Goal: Task Accomplishment & Management: Complete application form

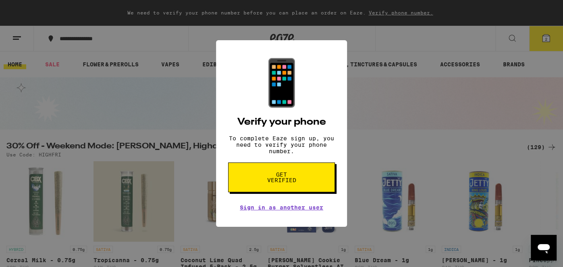
click at [267, 175] on button "Get verified" at bounding box center [281, 178] width 107 height 30
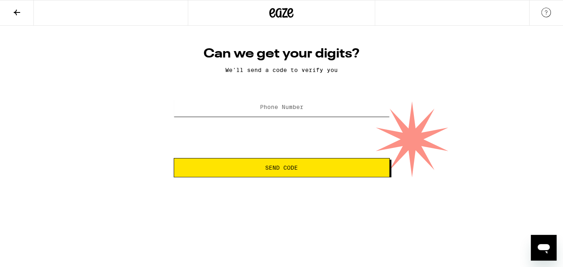
click at [295, 116] on input "Phone Number" at bounding box center [282, 108] width 216 height 18
click at [193, 102] on input "Phone Number" at bounding box center [282, 108] width 216 height 18
click at [17, 14] on icon at bounding box center [17, 13] width 10 height 10
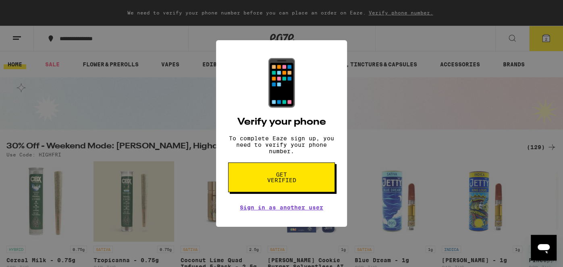
click at [556, 43] on div "📱 Verify your phone To complete Eaze sign up, you need to verify your phone num…" at bounding box center [281, 133] width 563 height 267
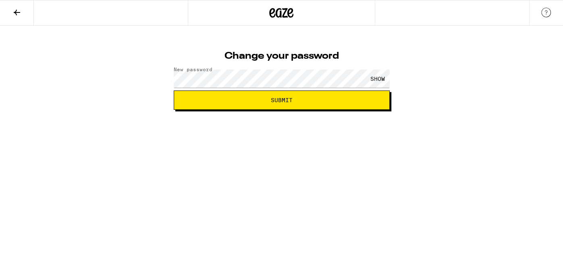
click at [174, 91] on button "Submit" at bounding box center [282, 100] width 216 height 19
